Goal: Communication & Community: Participate in discussion

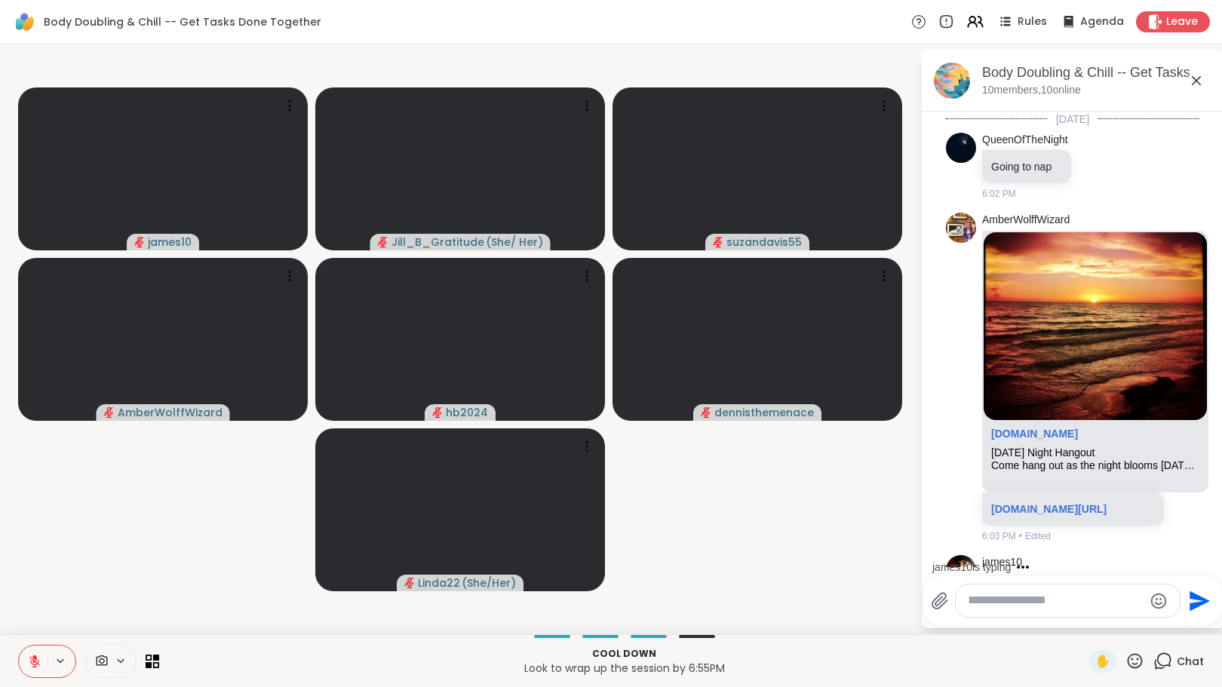
scroll to position [92, 0]
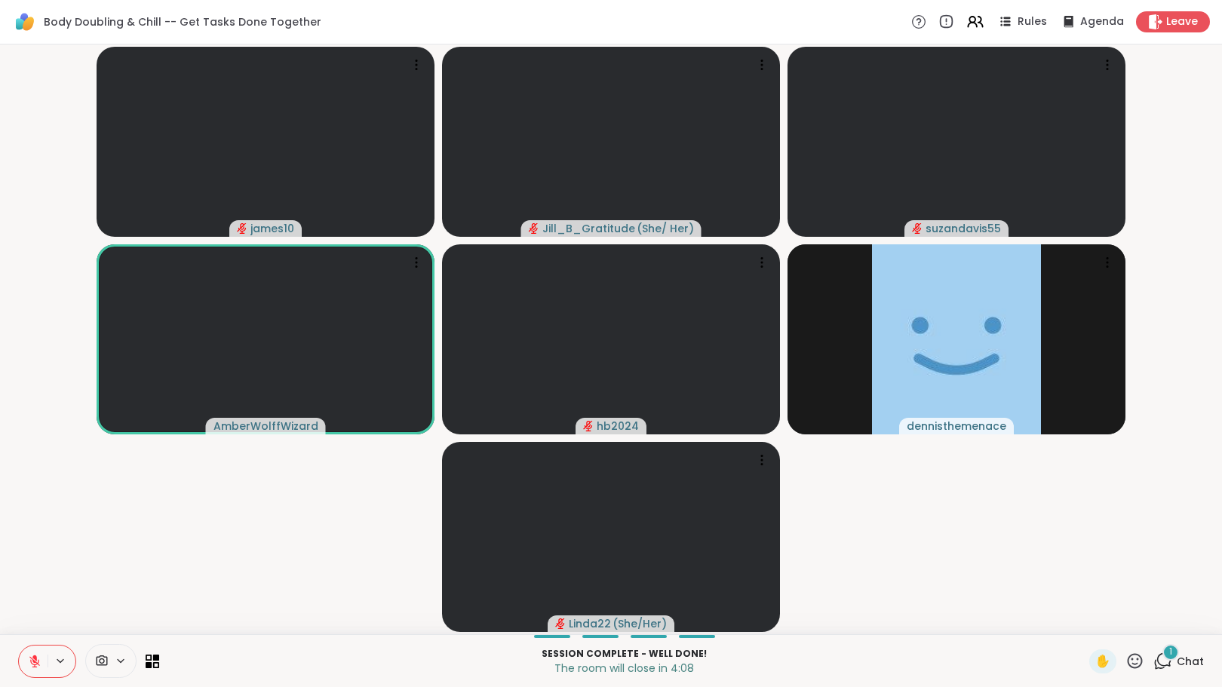
click at [6, 673] on div "Session Complete - well done! The room will close in 4:08 ✋ 1 Chat" at bounding box center [611, 660] width 1222 height 53
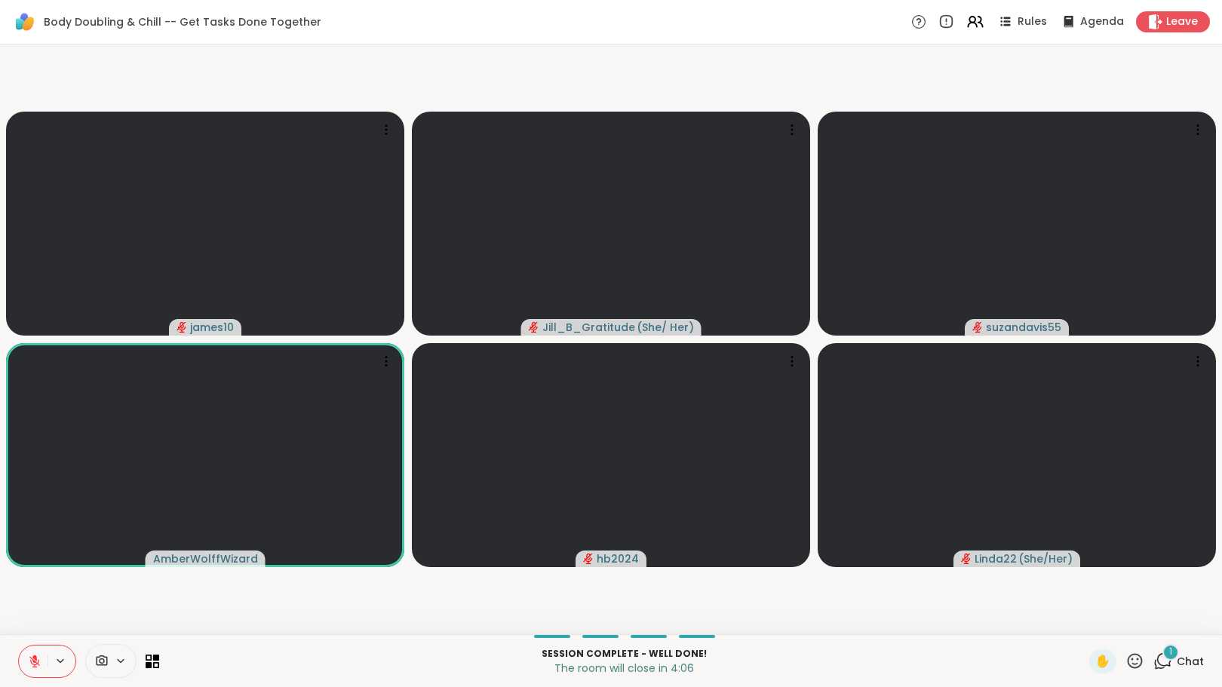
click at [34, 663] on icon at bounding box center [35, 662] width 14 height 14
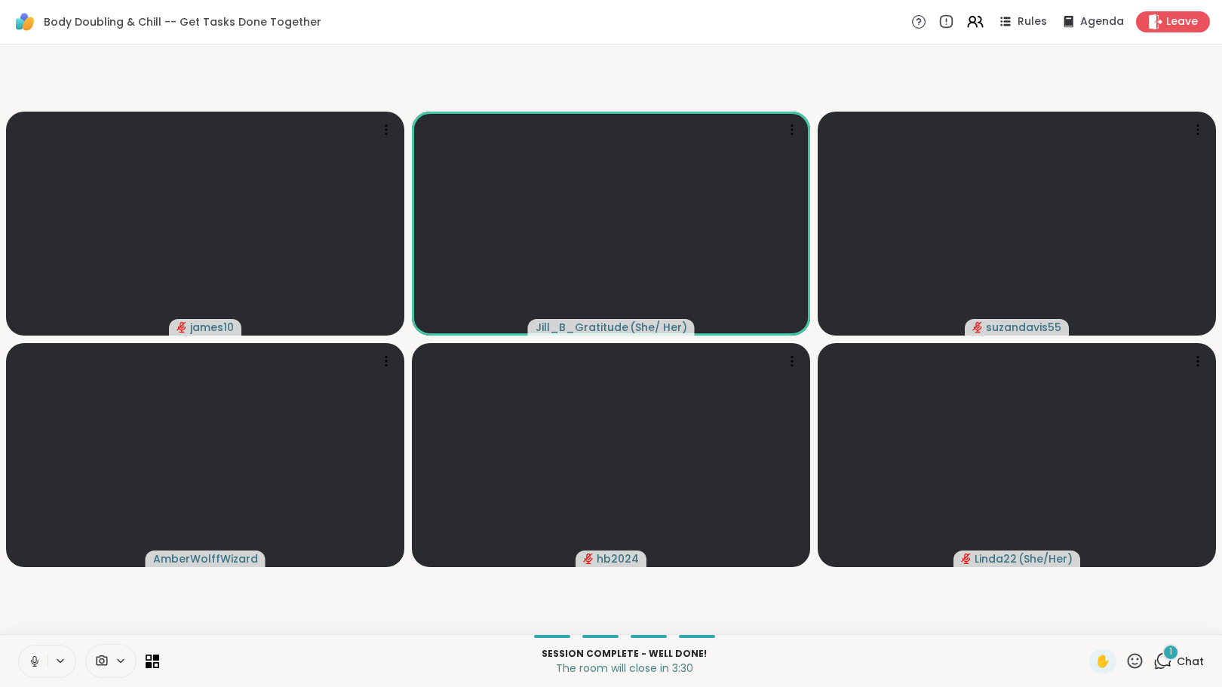
click at [35, 658] on icon at bounding box center [35, 662] width 14 height 14
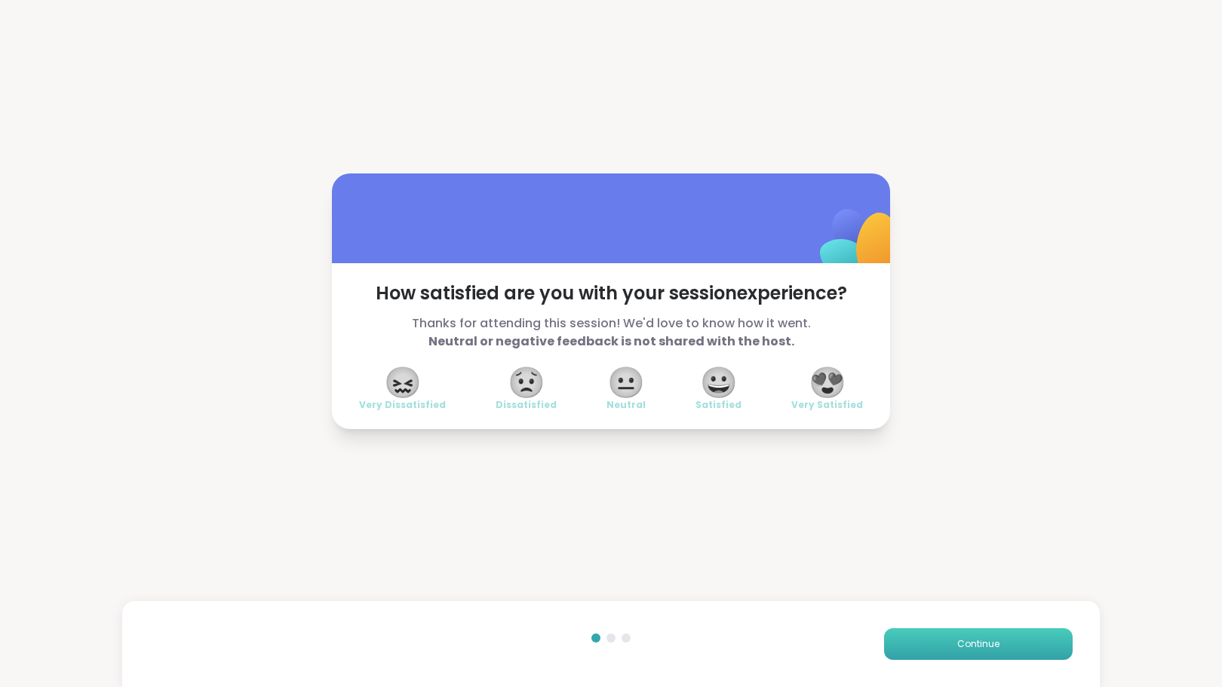
click at [920, 635] on button "Continue" at bounding box center [978, 644] width 189 height 32
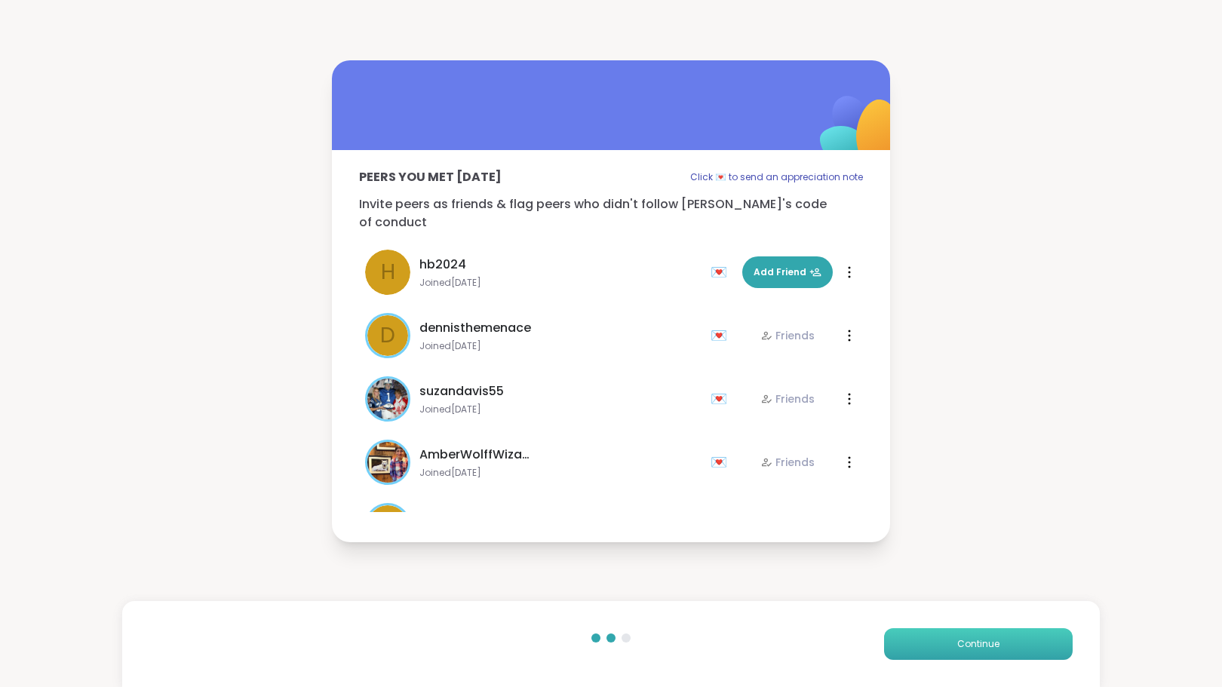
click at [919, 646] on button "Continue" at bounding box center [978, 644] width 189 height 32
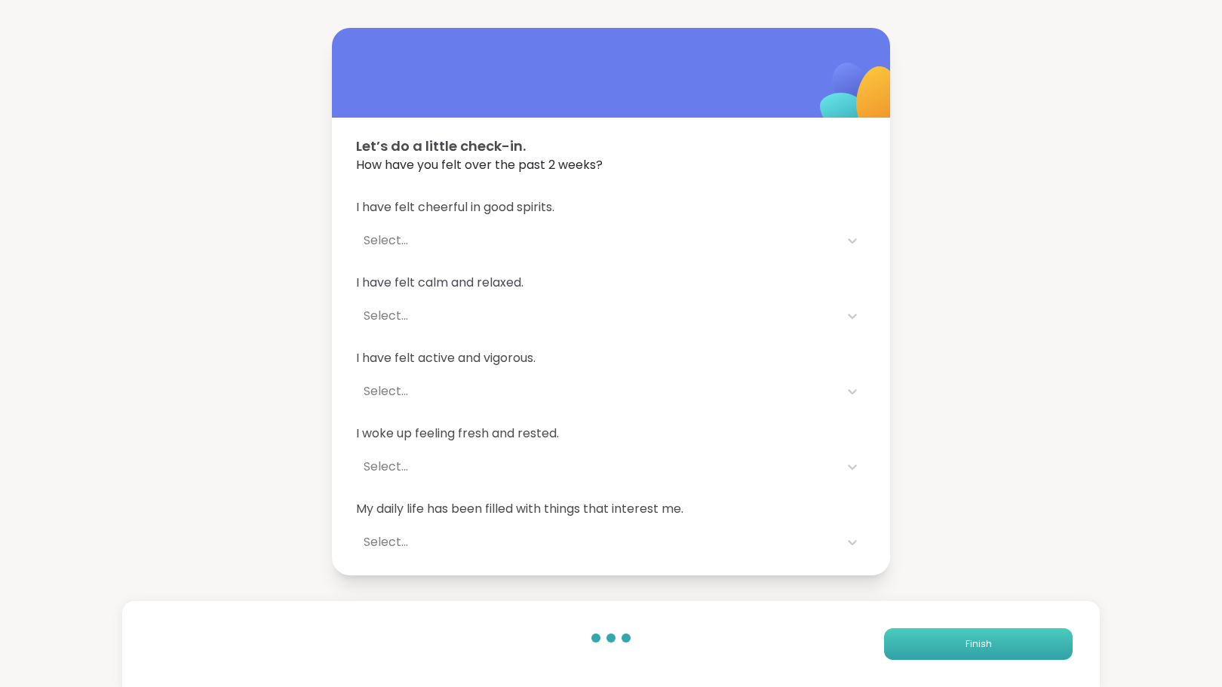
click at [928, 645] on button "Finish" at bounding box center [978, 644] width 189 height 32
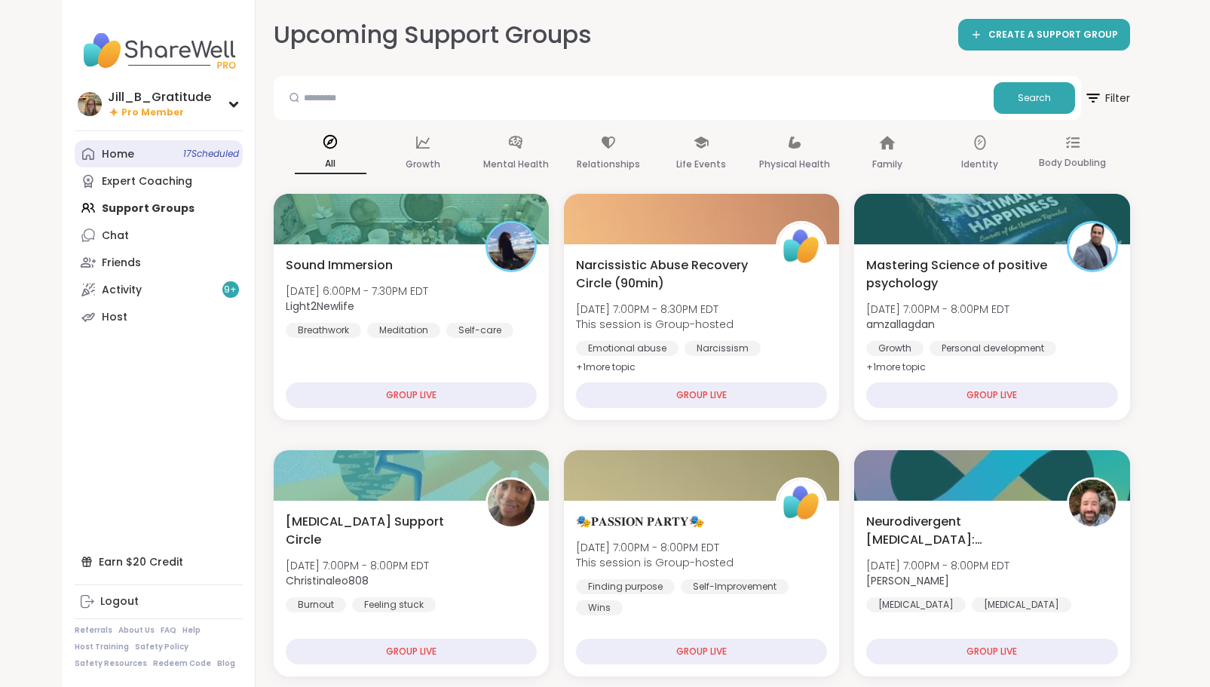
click at [186, 143] on link "Home 17 Scheduled" at bounding box center [159, 153] width 168 height 27
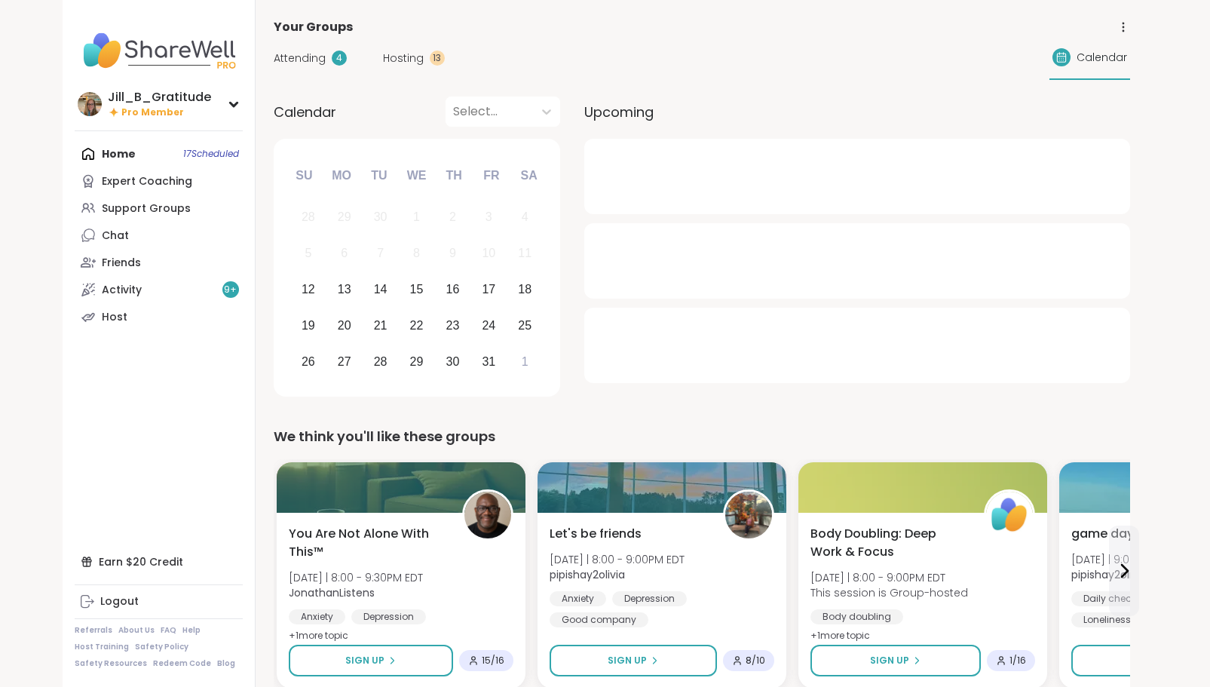
click at [330, 49] on div "Attending 4 Hosting 13 Calendar" at bounding box center [702, 58] width 857 height 44
click at [320, 52] on span "Attending" at bounding box center [300, 59] width 52 height 16
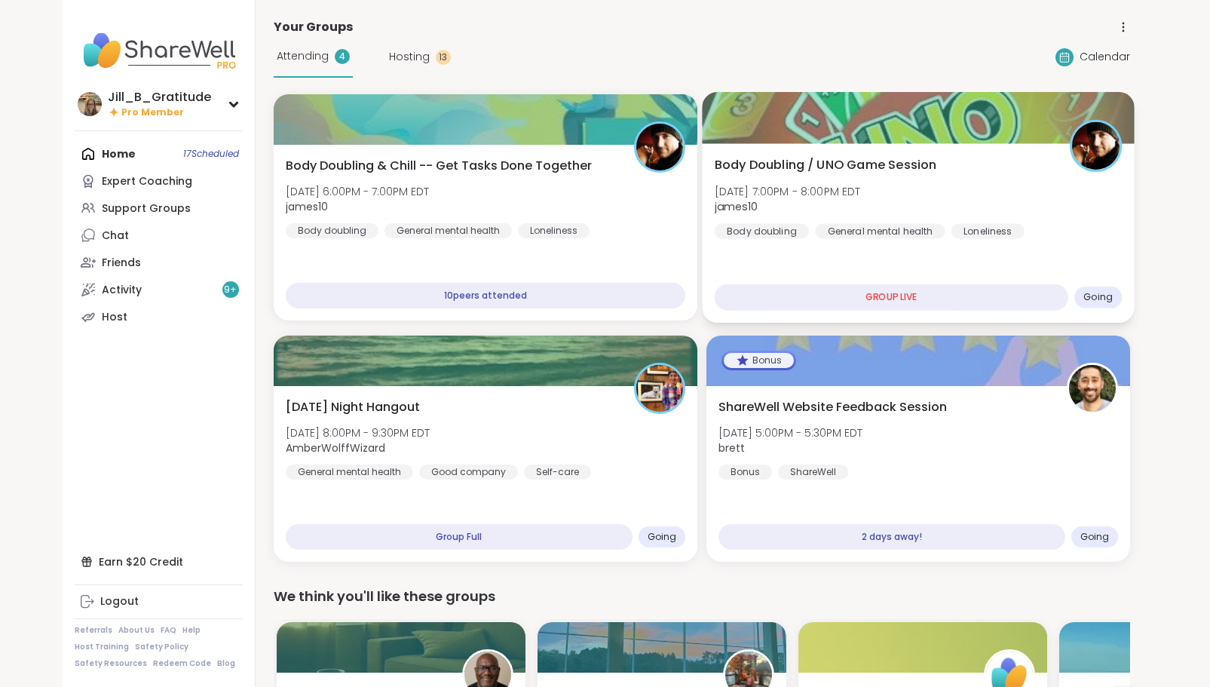
click at [986, 196] on div "Body Doubling / UNO Game Session [DATE] 7:00PM - 8:00PM EDT james10 Body doubli…" at bounding box center [918, 197] width 408 height 83
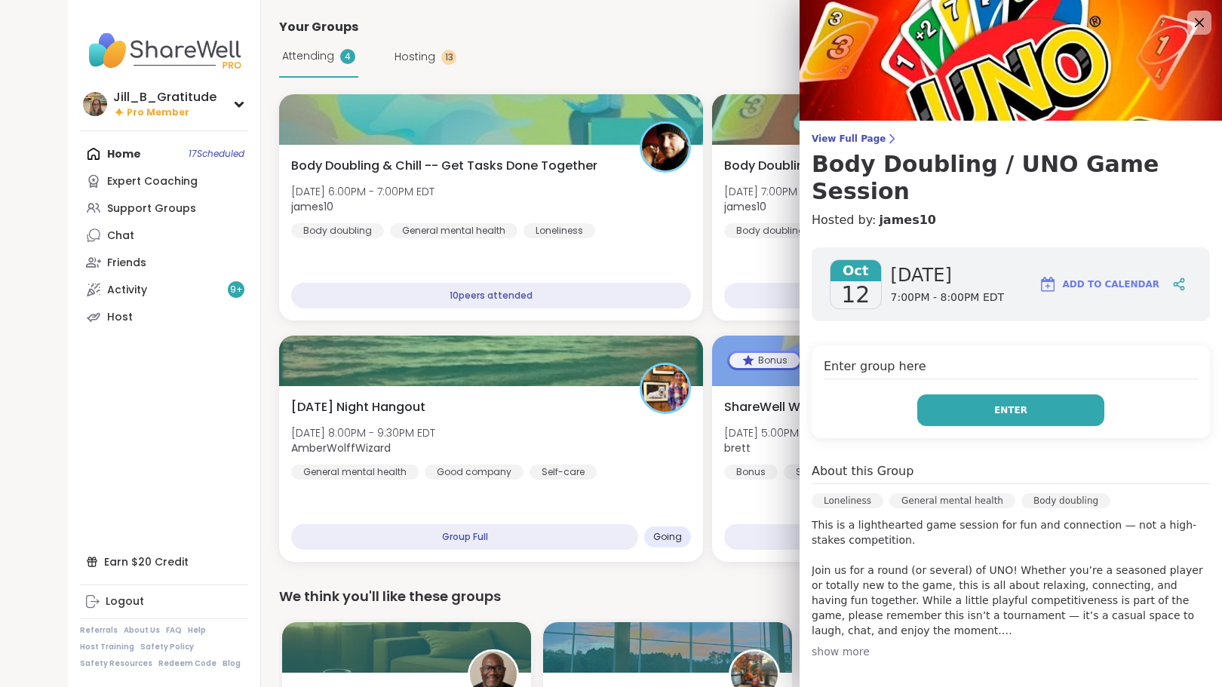
click at [950, 394] on button "Enter" at bounding box center [1010, 410] width 187 height 32
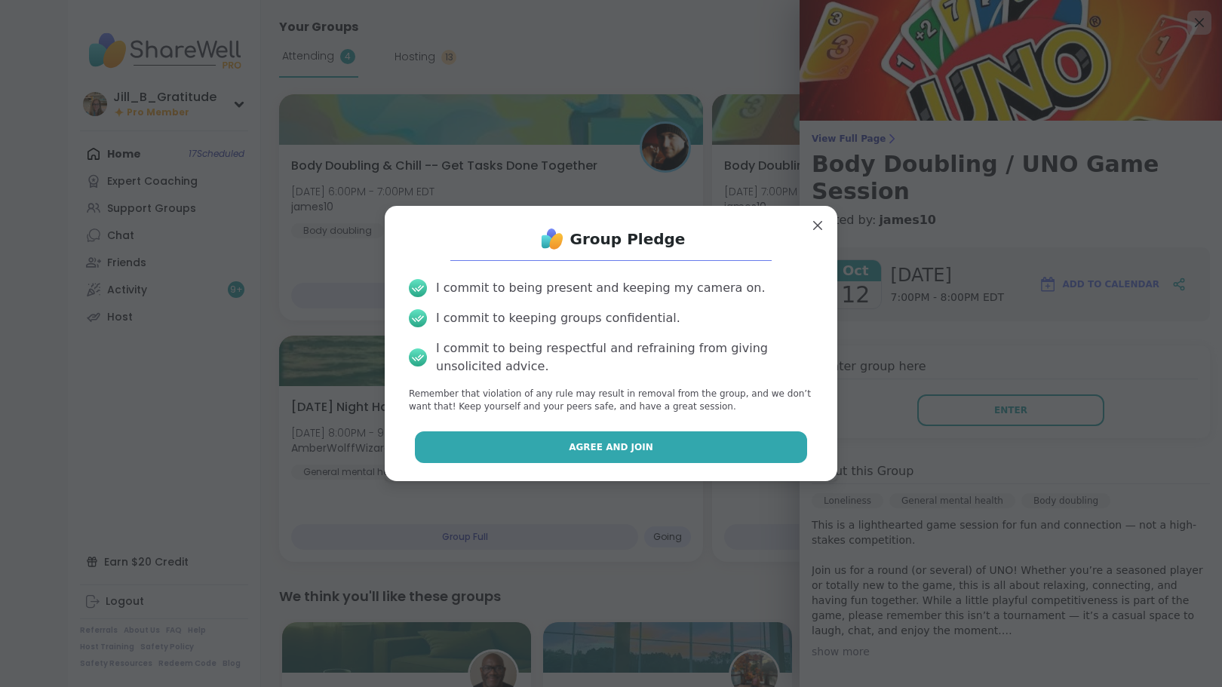
click at [706, 443] on button "Agree and Join" at bounding box center [611, 447] width 393 height 32
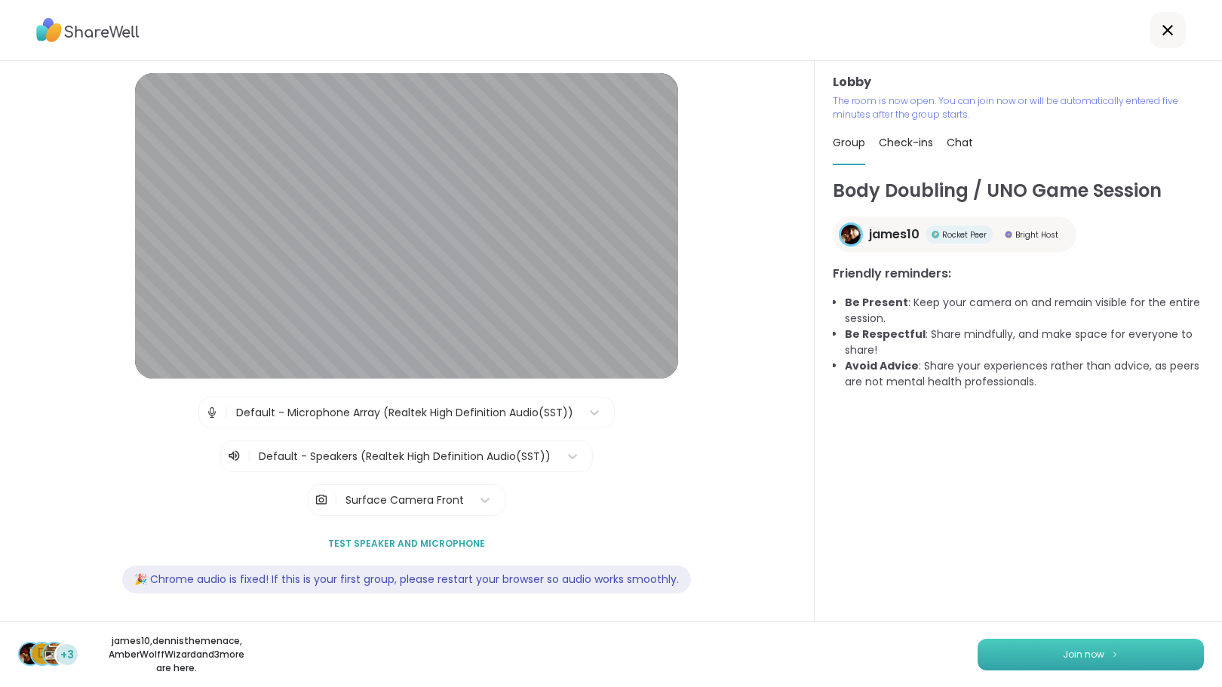
click at [1110, 655] on img at bounding box center [1114, 654] width 9 height 8
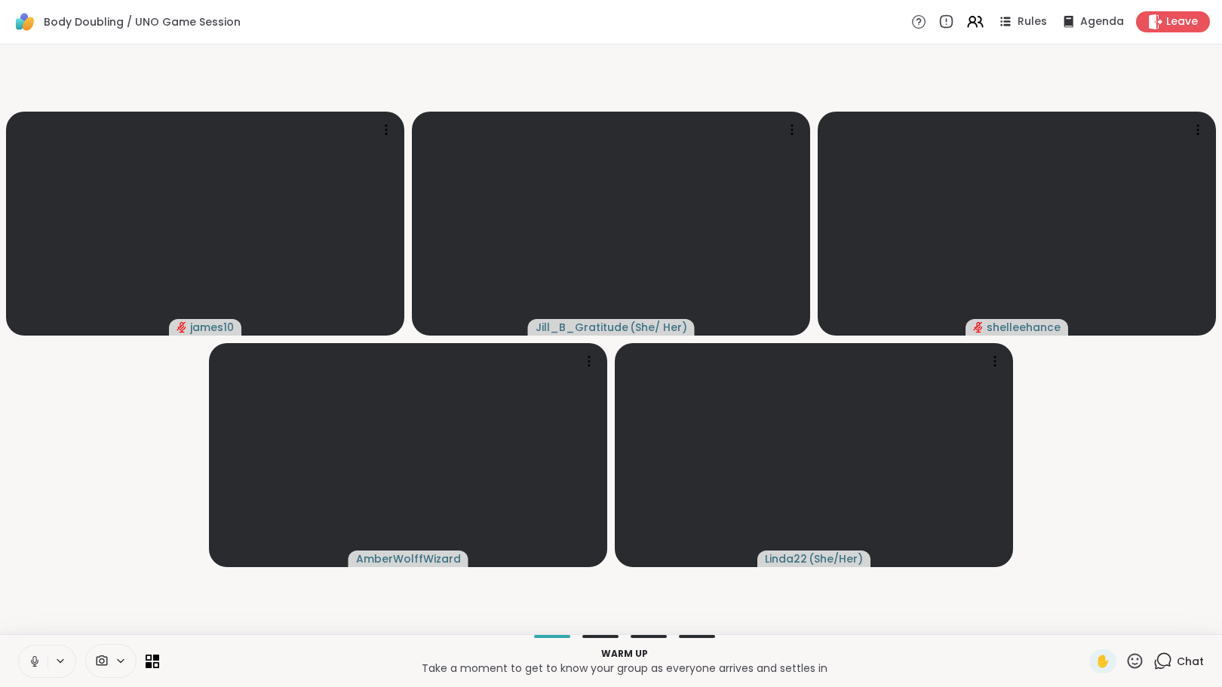
click at [1153, 659] on icon at bounding box center [1162, 661] width 19 height 19
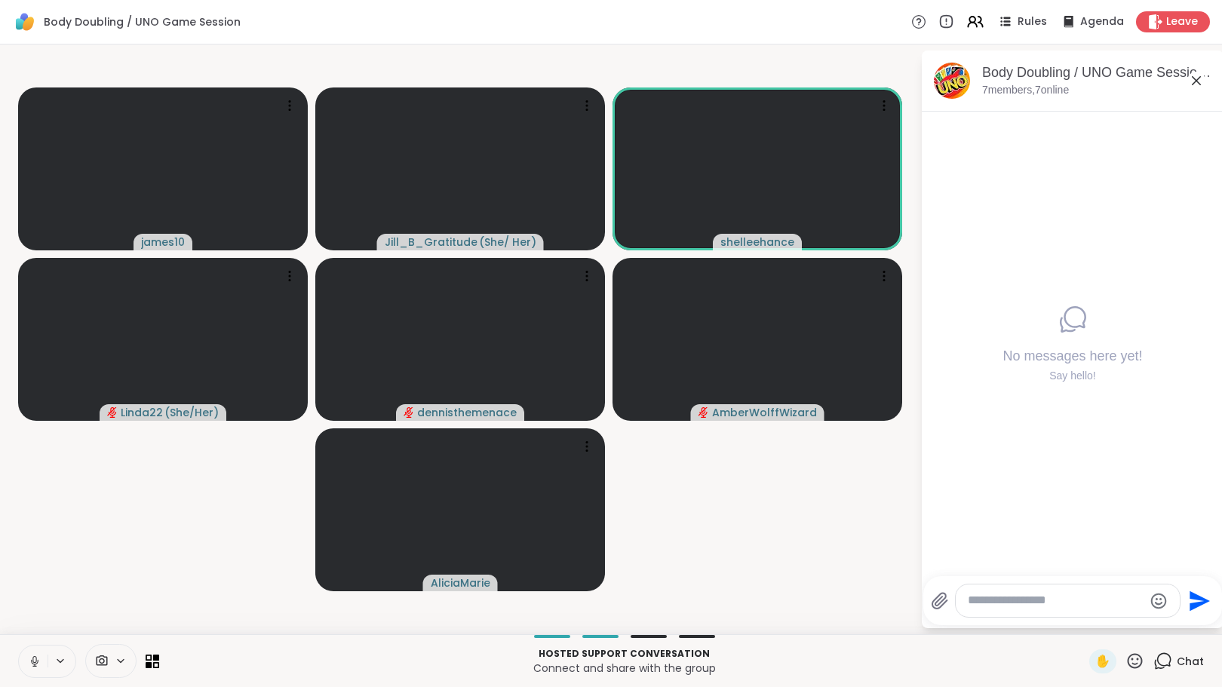
click at [32, 658] on icon at bounding box center [35, 662] width 14 height 14
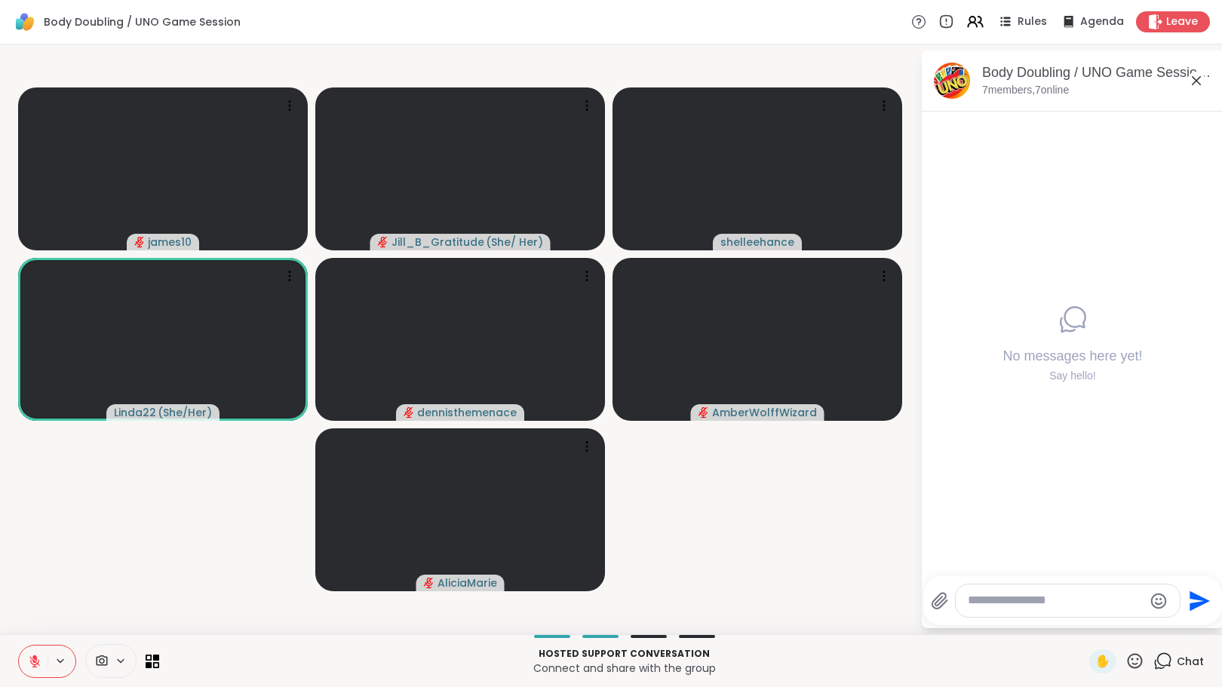
click at [28, 656] on icon at bounding box center [35, 662] width 14 height 14
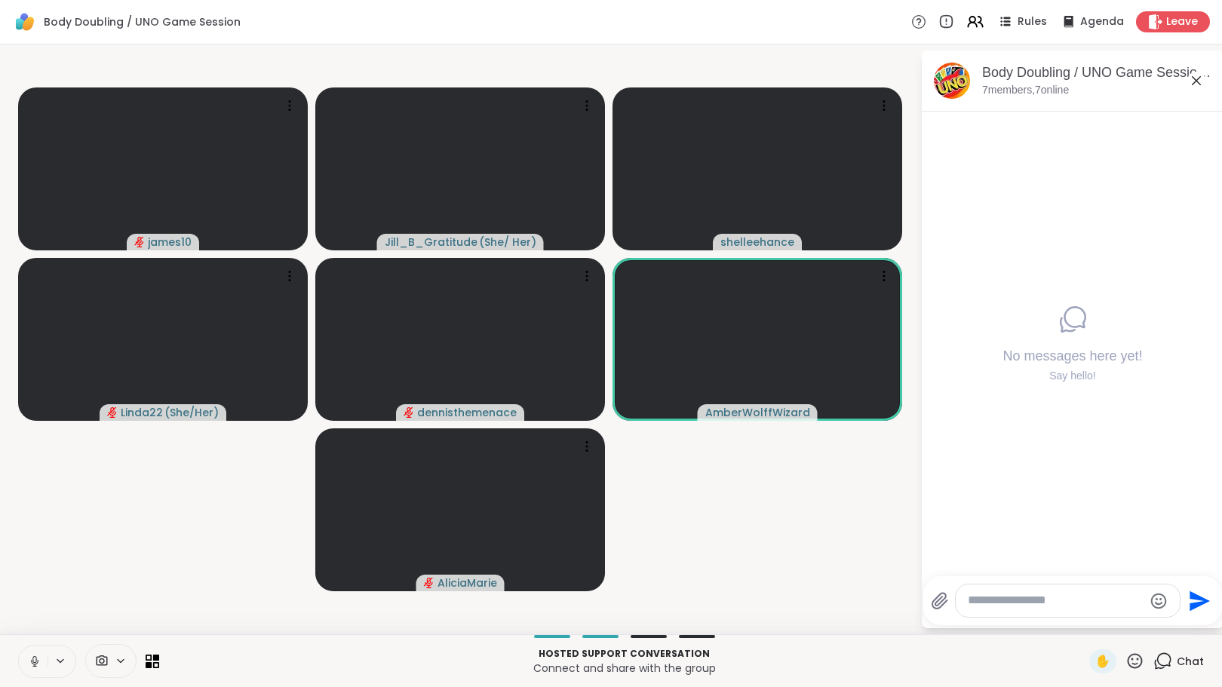
click at [34, 656] on icon at bounding box center [34, 659] width 4 height 7
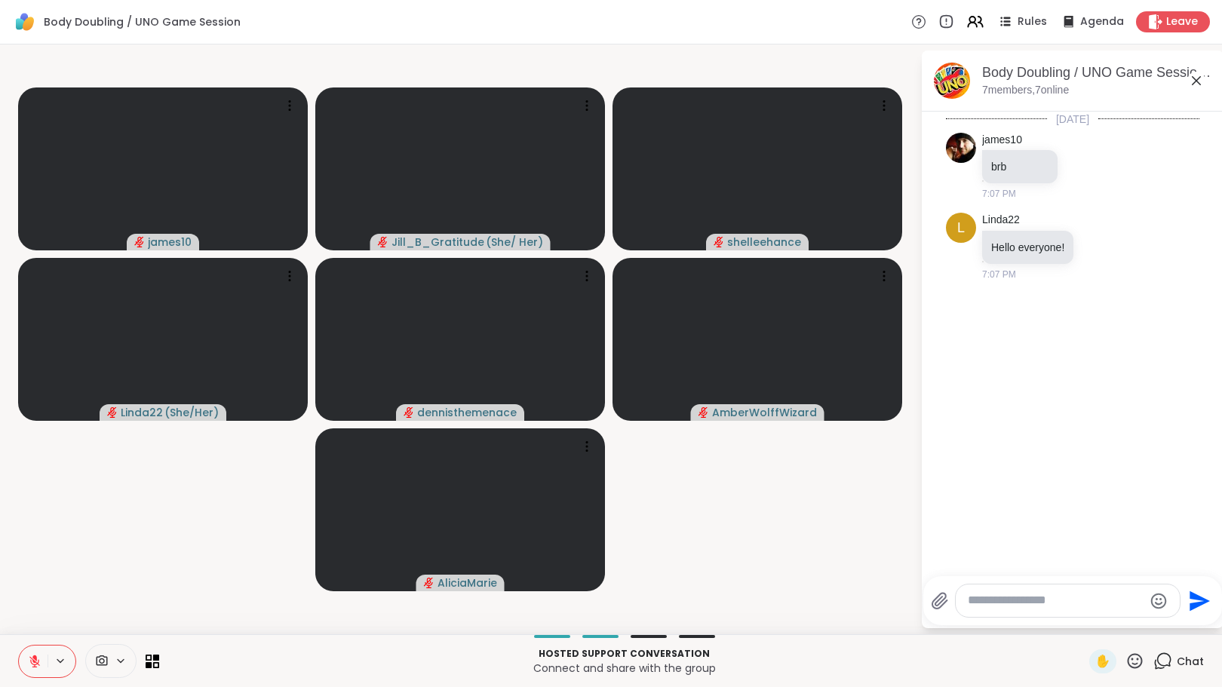
click at [976, 592] on div at bounding box center [1068, 600] width 224 height 32
click at [1001, 605] on textarea "Type your message" at bounding box center [1056, 601] width 176 height 16
type textarea "**********"
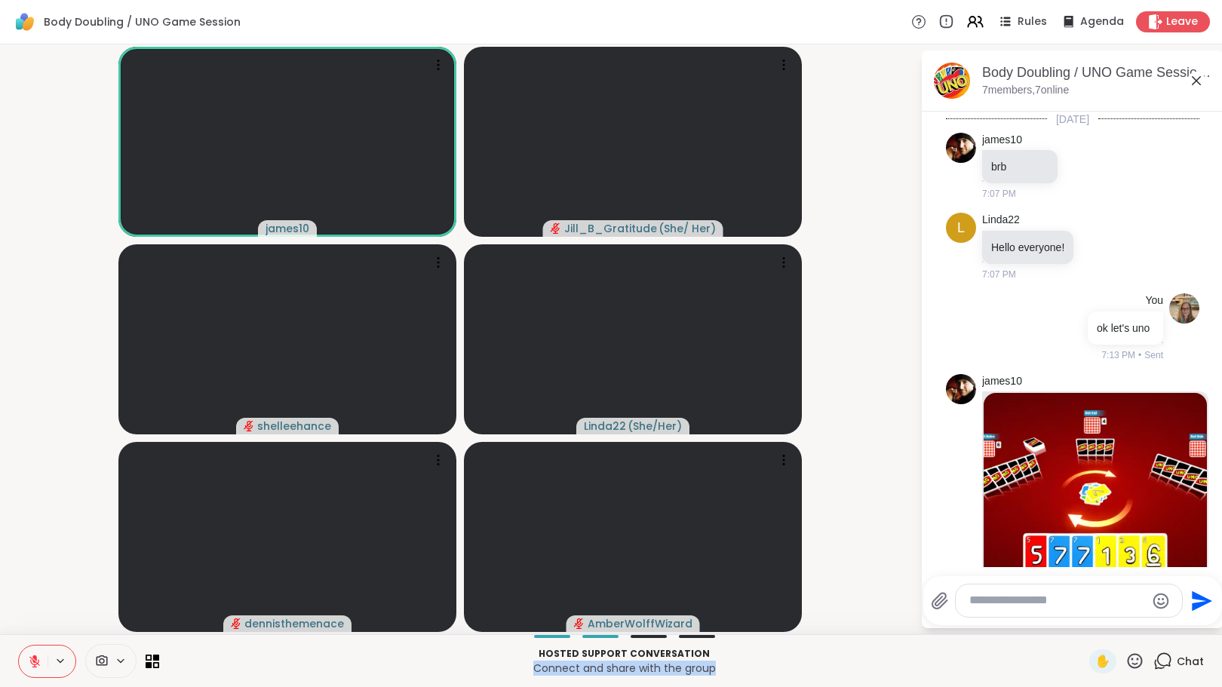
drag, startPoint x: 837, startPoint y: 658, endPoint x: 689, endPoint y: 669, distance: 148.2
click at [689, 669] on div "Hosted support conversation Connect and share with the group" at bounding box center [624, 661] width 912 height 34
click at [32, 655] on icon at bounding box center [35, 662] width 14 height 14
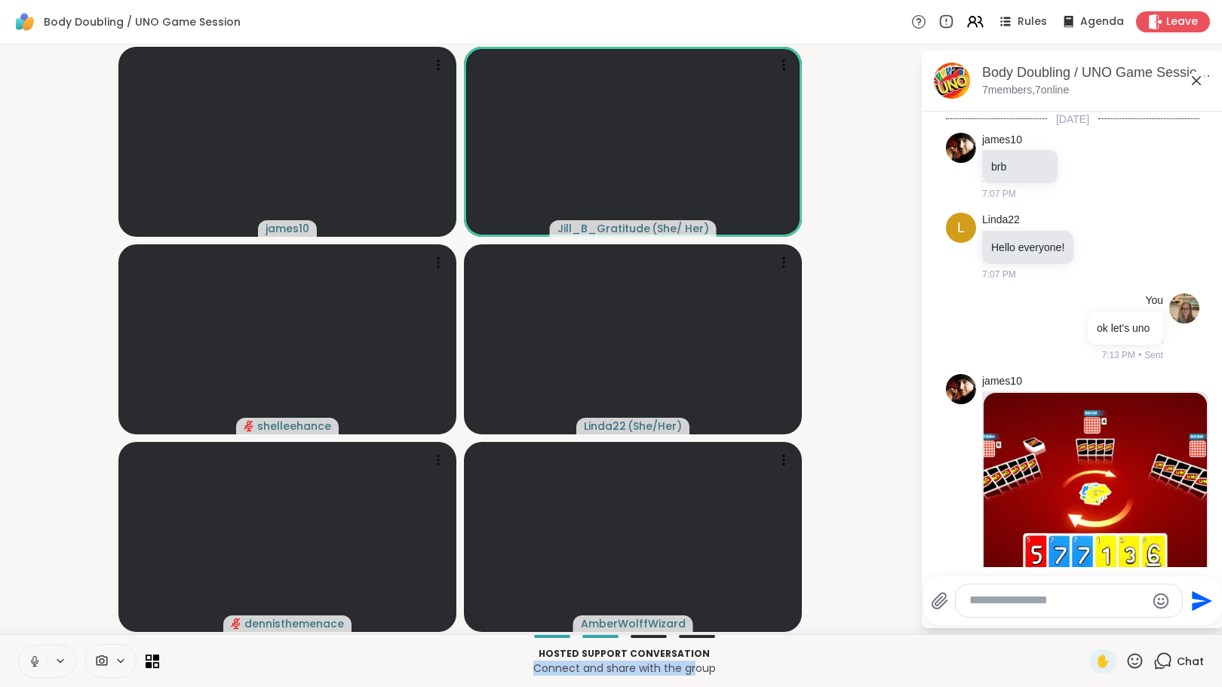
scroll to position [158, 0]
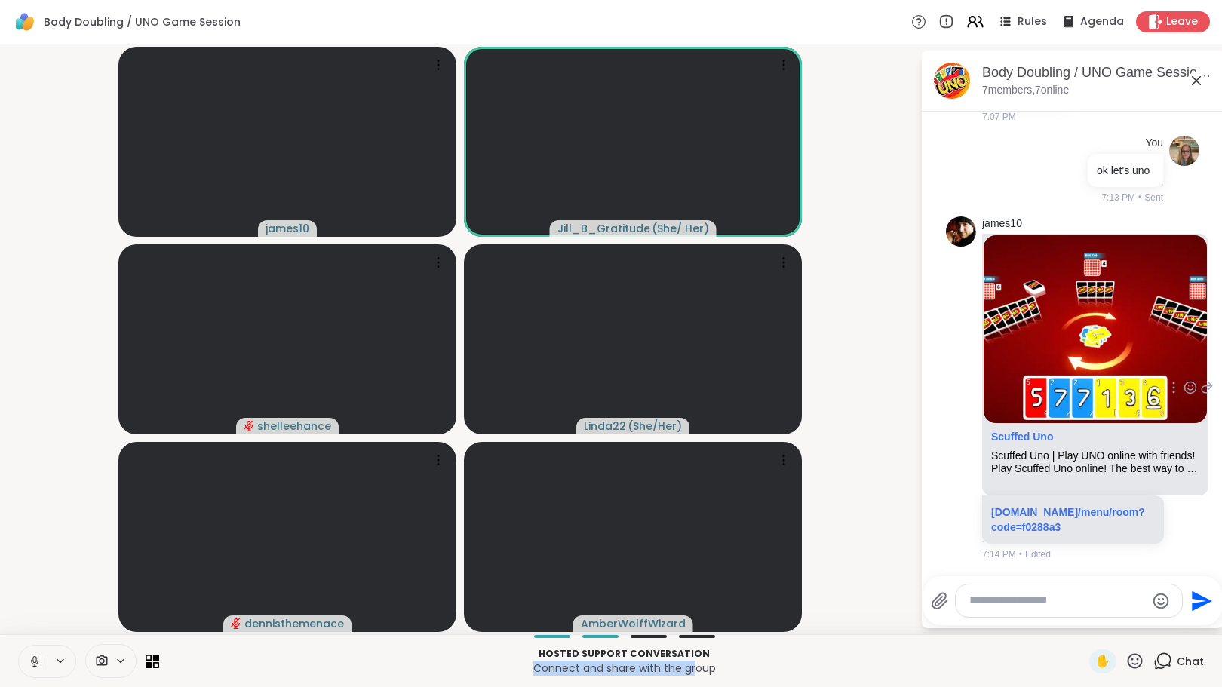
click at [1050, 526] on link "[DOMAIN_NAME]/menu/room?code=f0288a3" at bounding box center [1068, 519] width 154 height 27
